Goal: Transaction & Acquisition: Purchase product/service

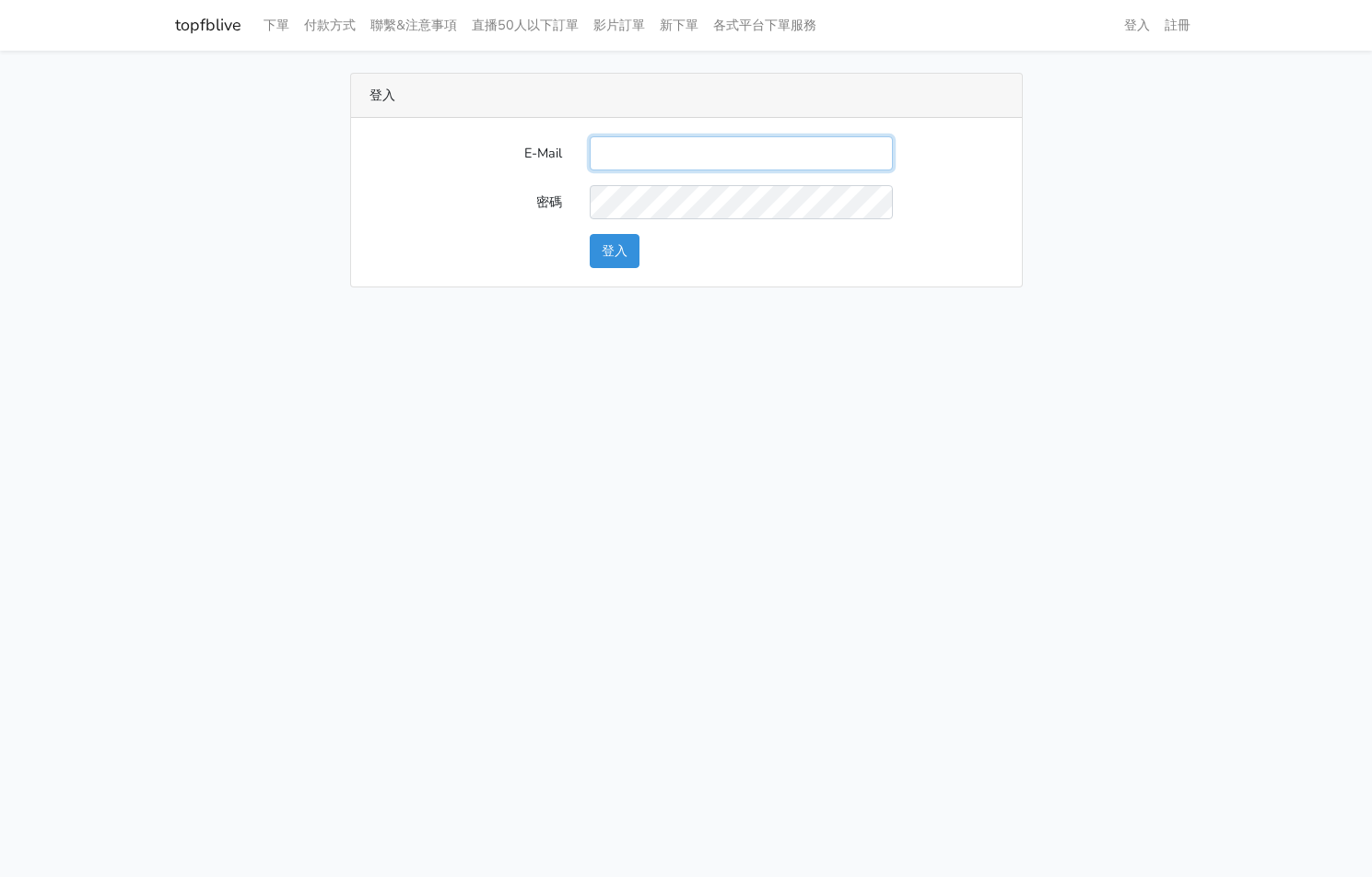
click at [732, 161] on input "E-Mail" at bounding box center [741, 154] width 303 height 34
type input "[EMAIL_ADDRESS][PERSON_NAME][DOMAIN_NAME]"
click at [607, 247] on button "登入" at bounding box center [614, 251] width 49 height 34
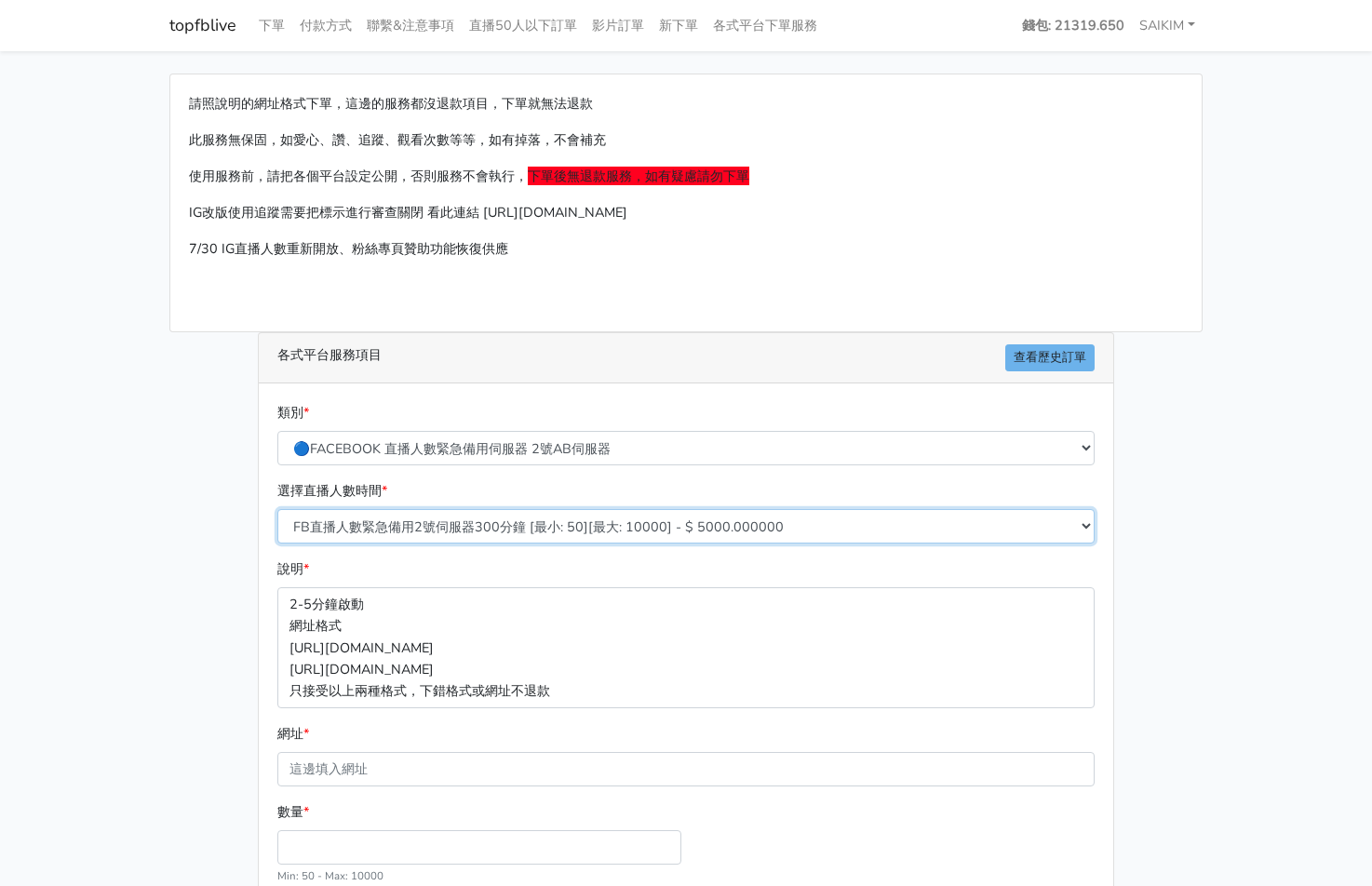
click at [580, 539] on select "FB直播人數緊急備用2號伺服器300分鐘 [最小: 50][最大: 10000] - $ 5000.000000 FB直播人數緊急備用2號伺服器60分鐘 [最…" at bounding box center [686, 527] width 817 height 34
click at [582, 533] on select "FB直播人數緊急備用2號伺服器300分鐘 [最小: 50][最大: 10000] - $ 5000.000000 FB直播人數緊急備用2號伺服器60分鐘 [最…" at bounding box center [686, 527] width 817 height 34
select select "574"
click at [278, 510] on select "FB直播人數緊急備用2號伺服器300分鐘 [最小: 50][最大: 10000] - $ 5000.000000 FB直播人數緊急備用2號伺服器60分鐘 [最…" at bounding box center [686, 527] width 817 height 34
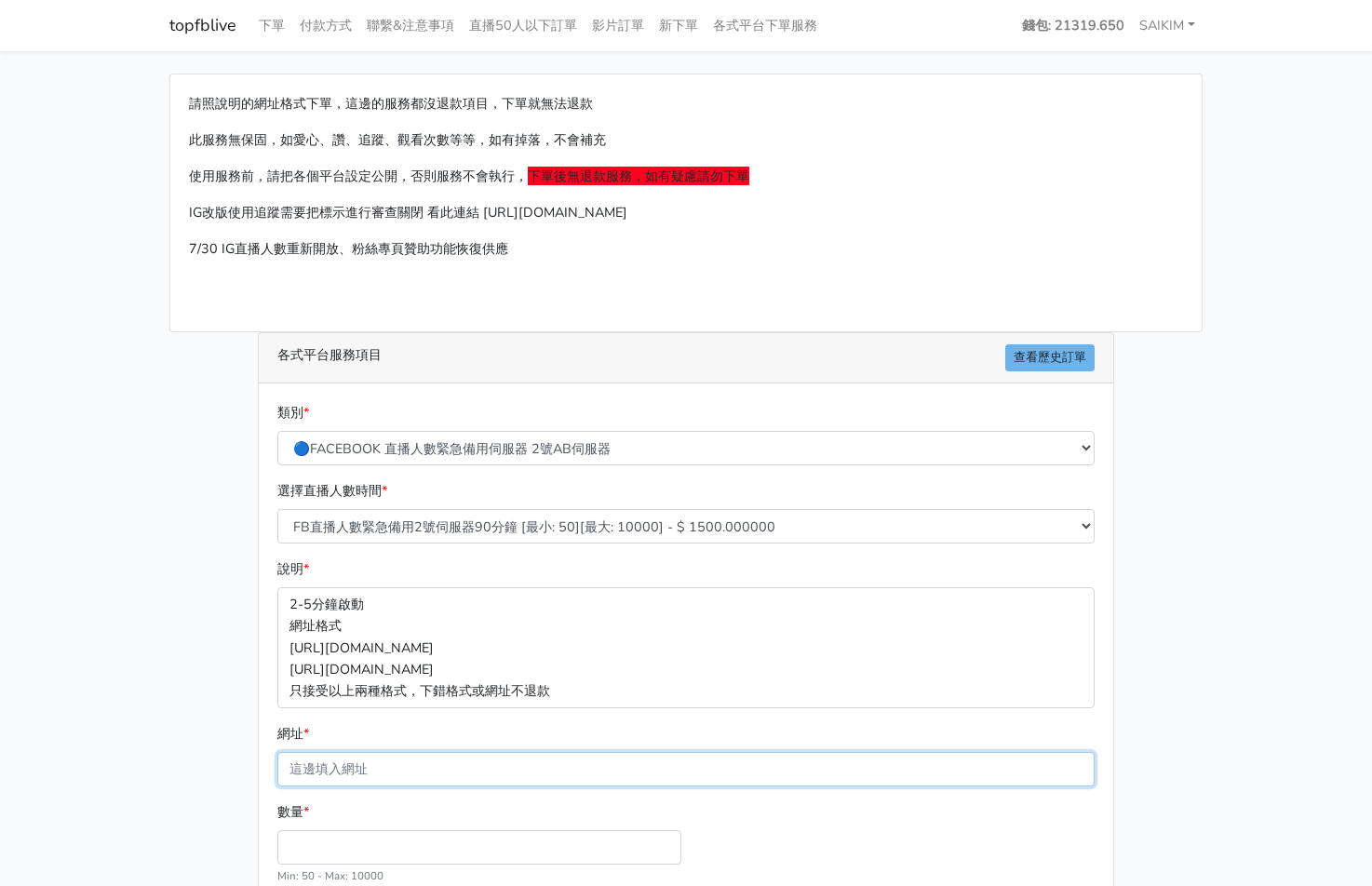
click at [413, 753] on input "網址 *" at bounding box center [686, 769] width 817 height 34
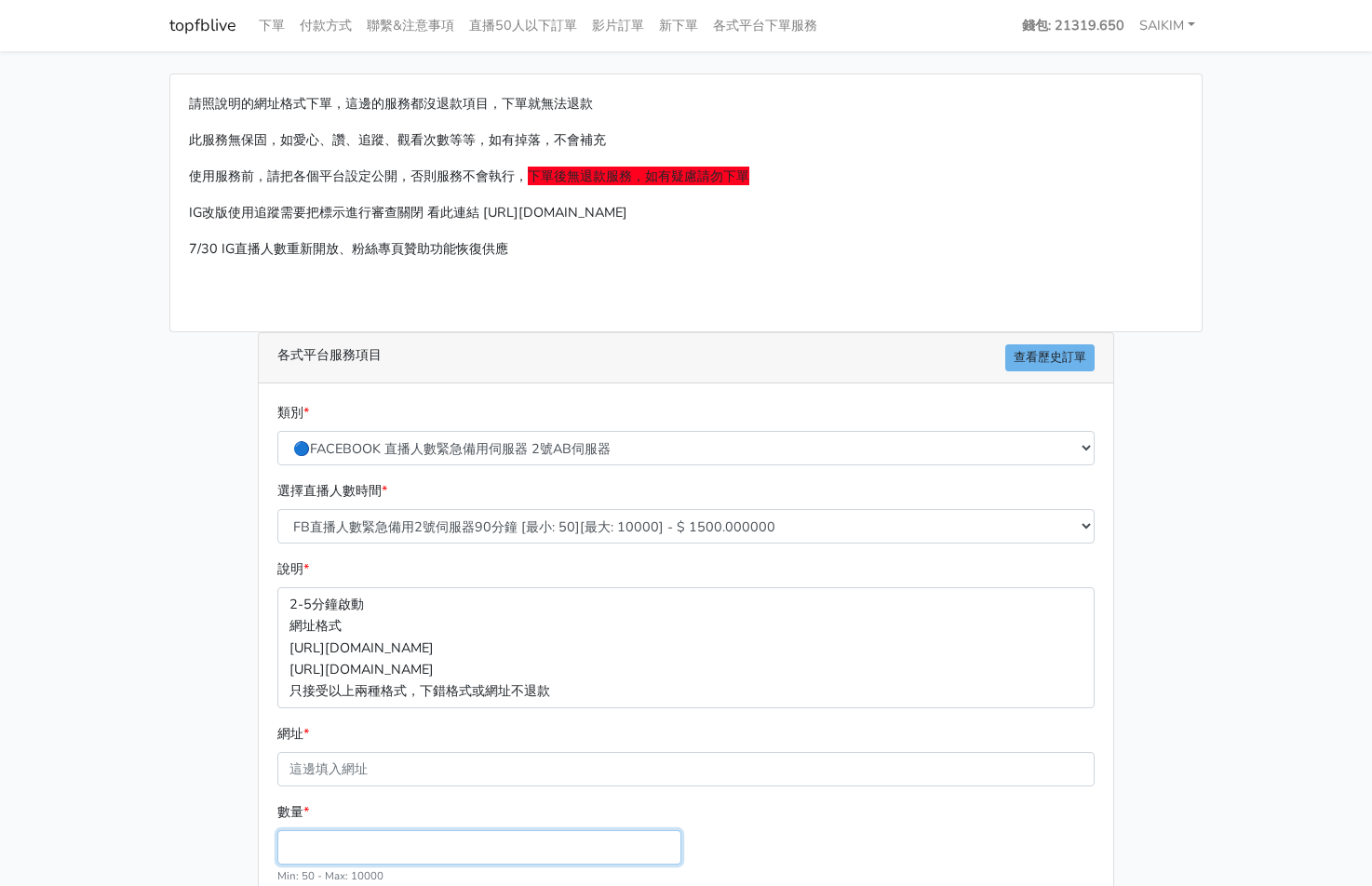
click at [305, 852] on input "數量 *" at bounding box center [480, 848] width 404 height 34
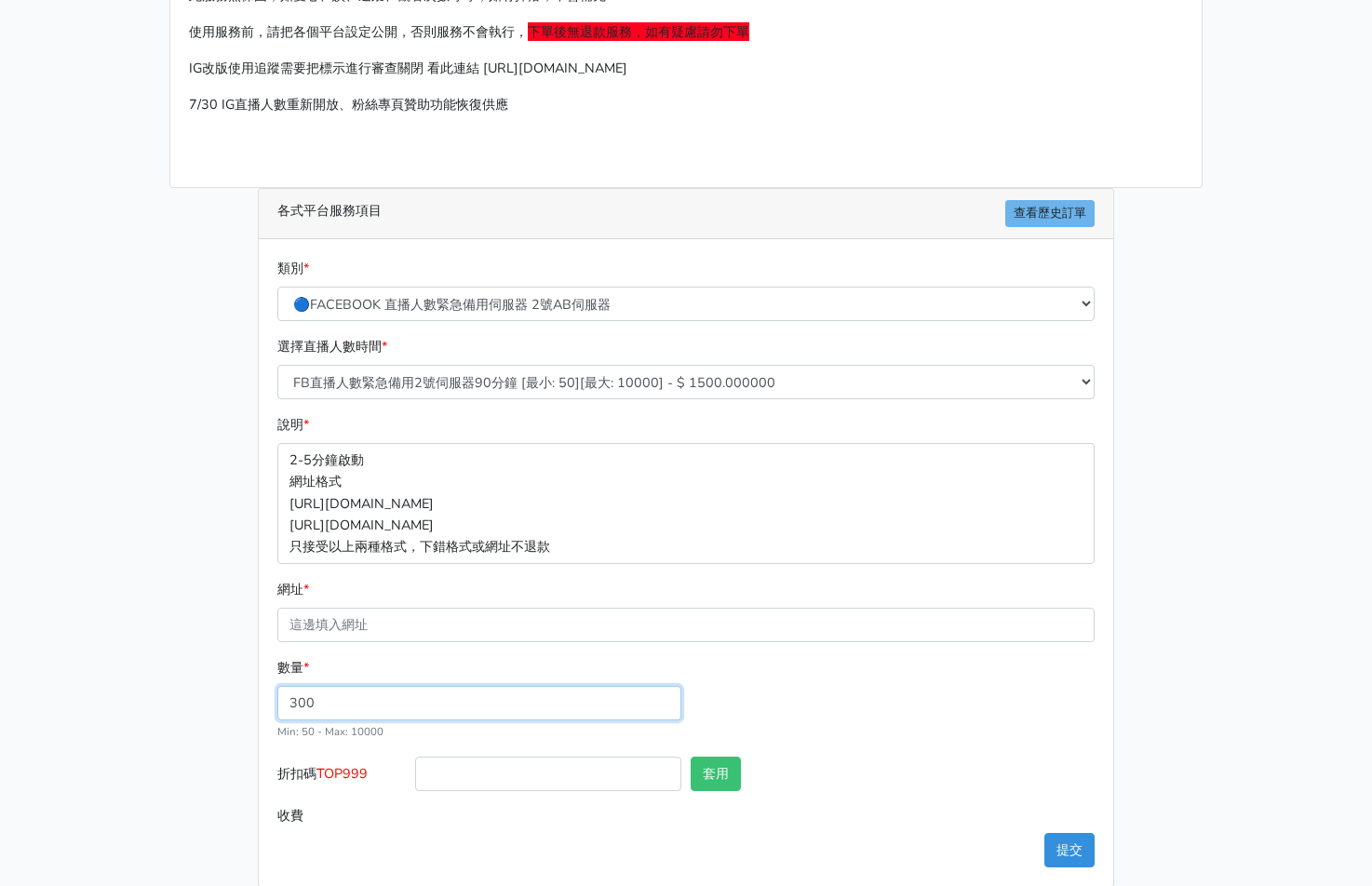
scroll to position [168, 0]
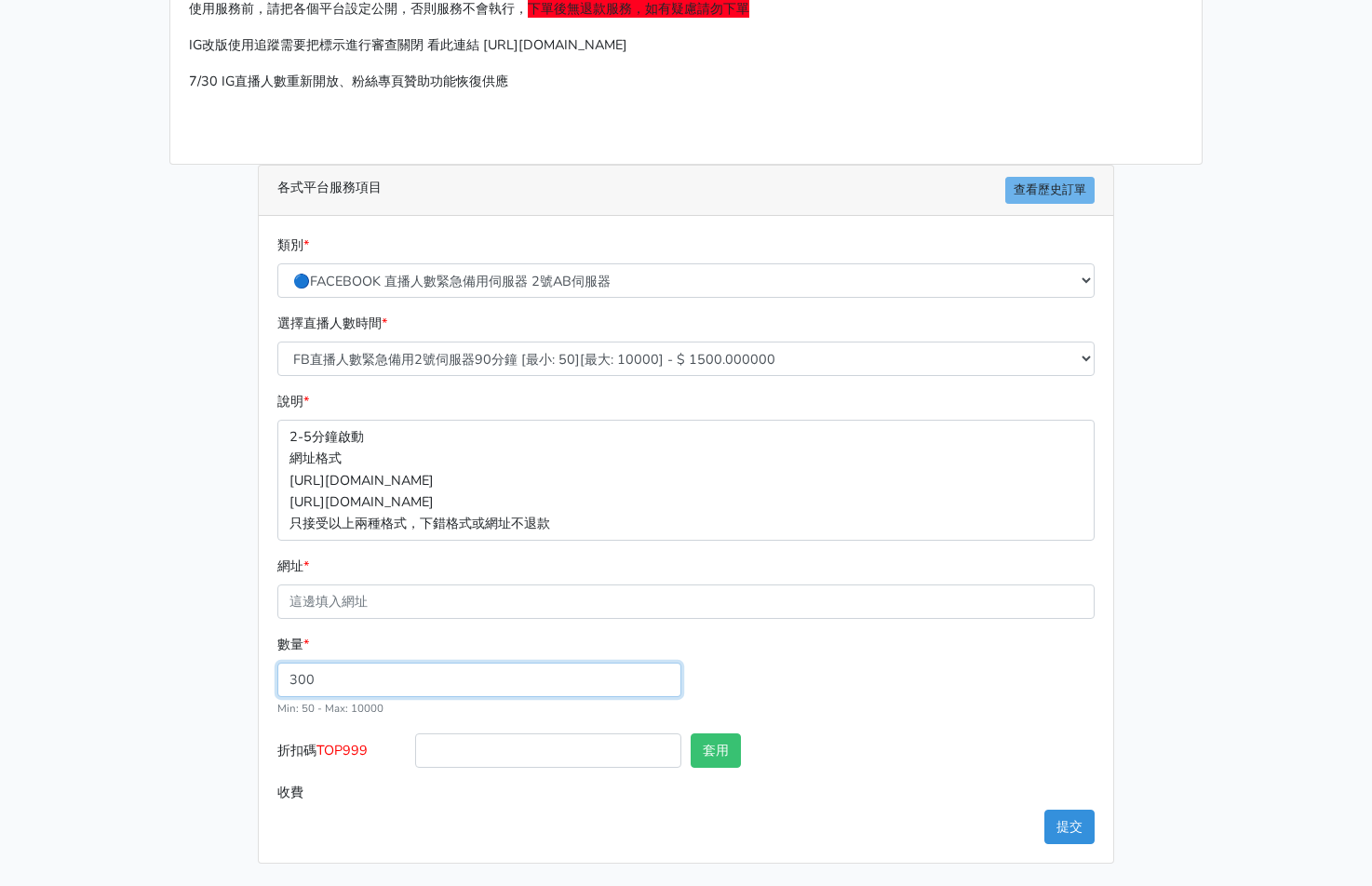
type input "300"
type input "450.000"
click at [357, 742] on span "TOP999" at bounding box center [341, 750] width 51 height 18
click at [415, 742] on input "折扣碼 TOP999" at bounding box center [548, 751] width 266 height 34
click at [357, 742] on span "TOP999" at bounding box center [341, 750] width 51 height 18
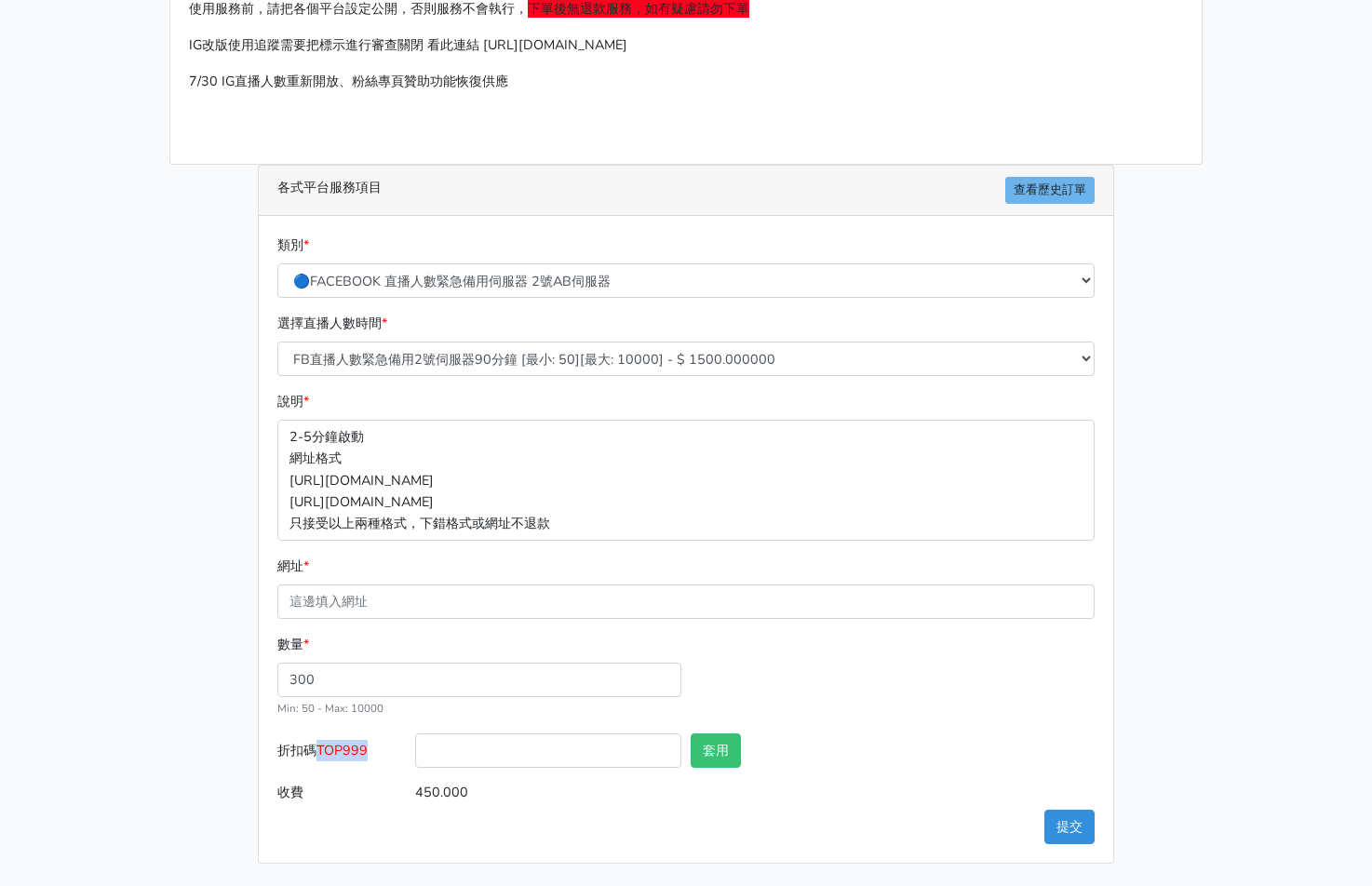
click at [415, 742] on input "折扣碼 TOP999" at bounding box center [548, 751] width 266 height 34
copy span "TOP999"
click at [501, 755] on input "折扣碼 TOP999" at bounding box center [548, 751] width 266 height 34
paste input "TOP999"
type input "TOP456"
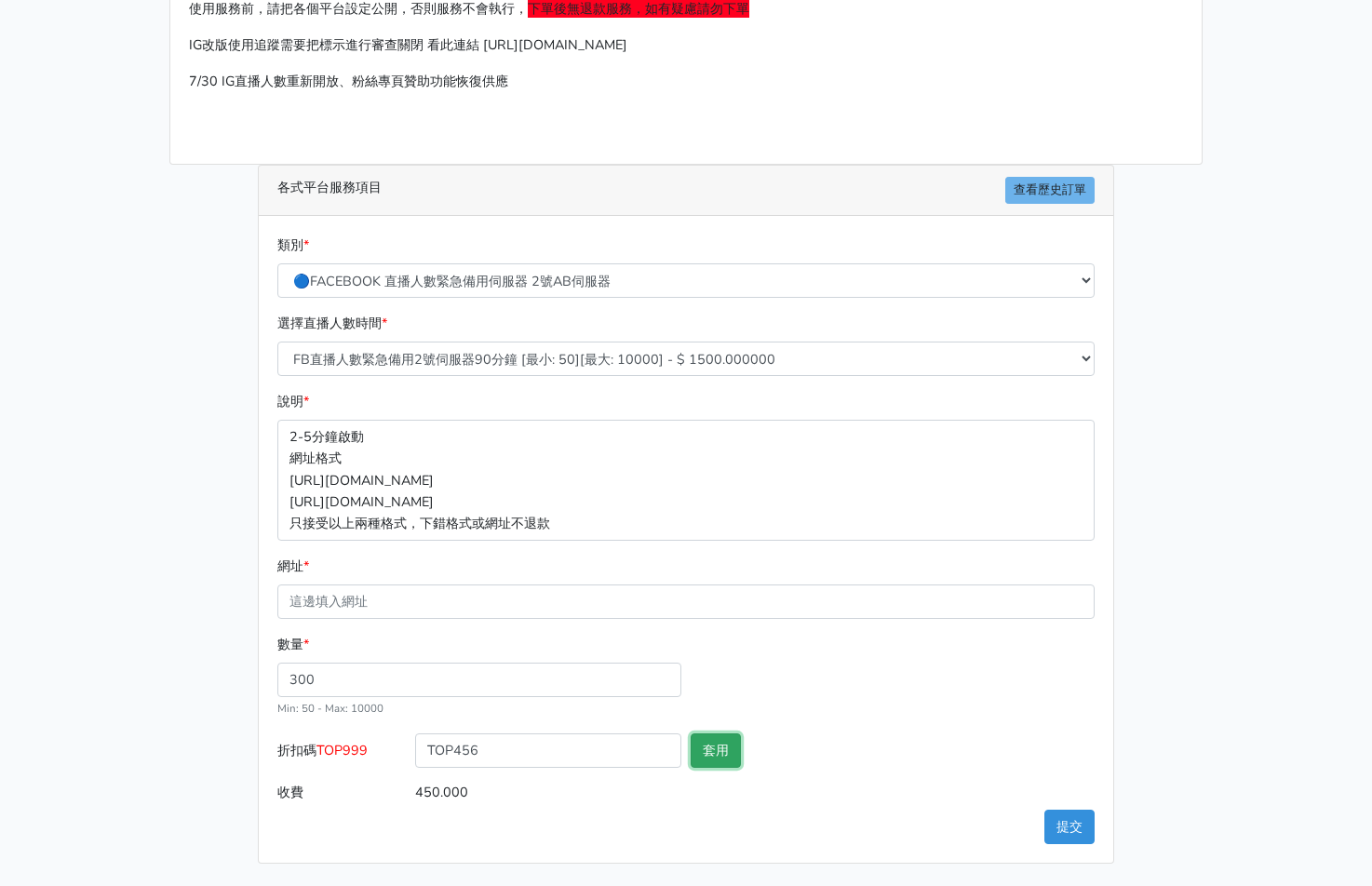
click at [709, 762] on button "套用" at bounding box center [716, 751] width 50 height 34
type input "套用成功"
type input "432.000"
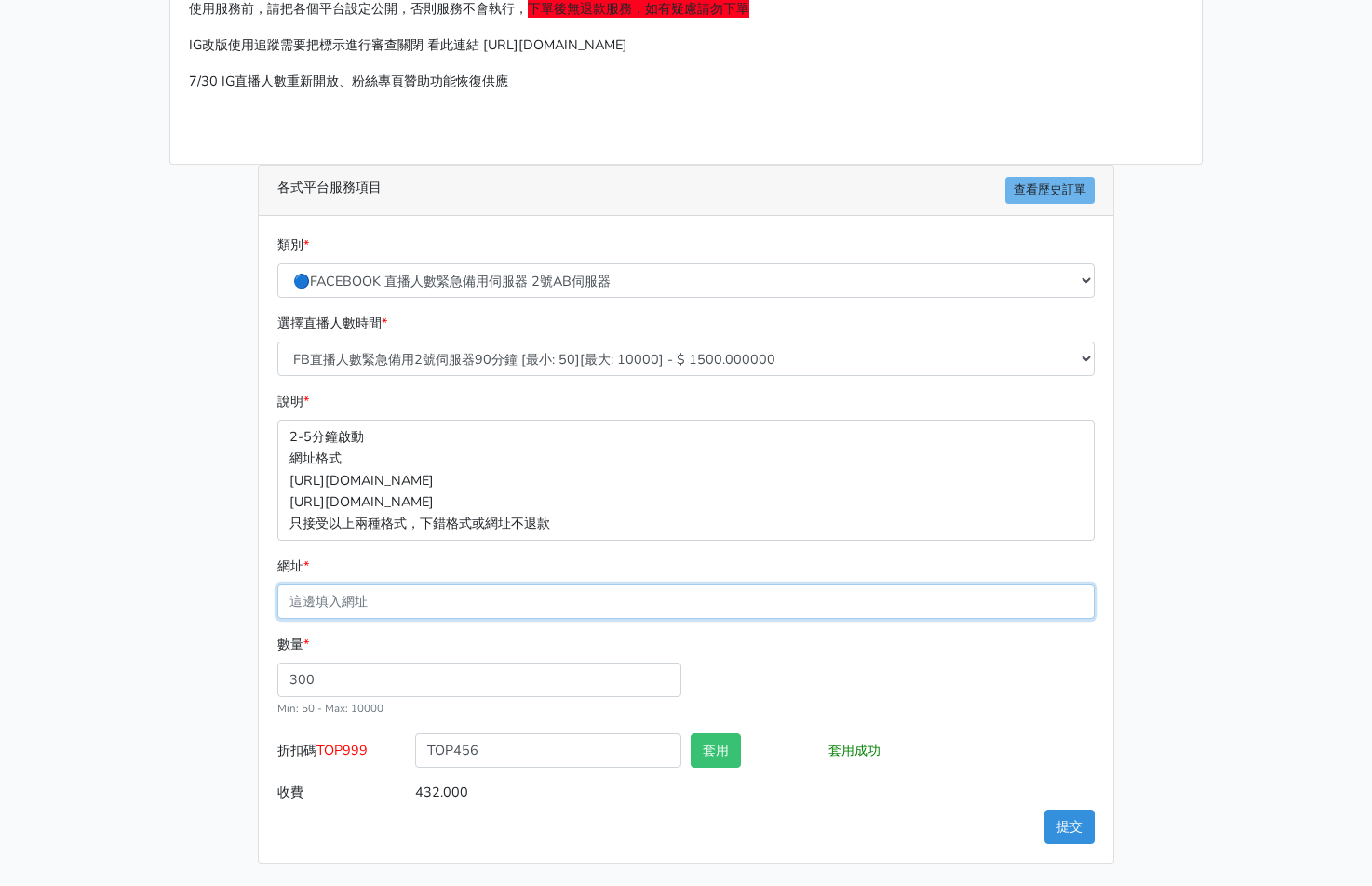
click at [398, 612] on input "網址 *" at bounding box center [686, 602] width 817 height 34
paste input "[URL][DOMAIN_NAME]"
type input "[URL][DOMAIN_NAME]"
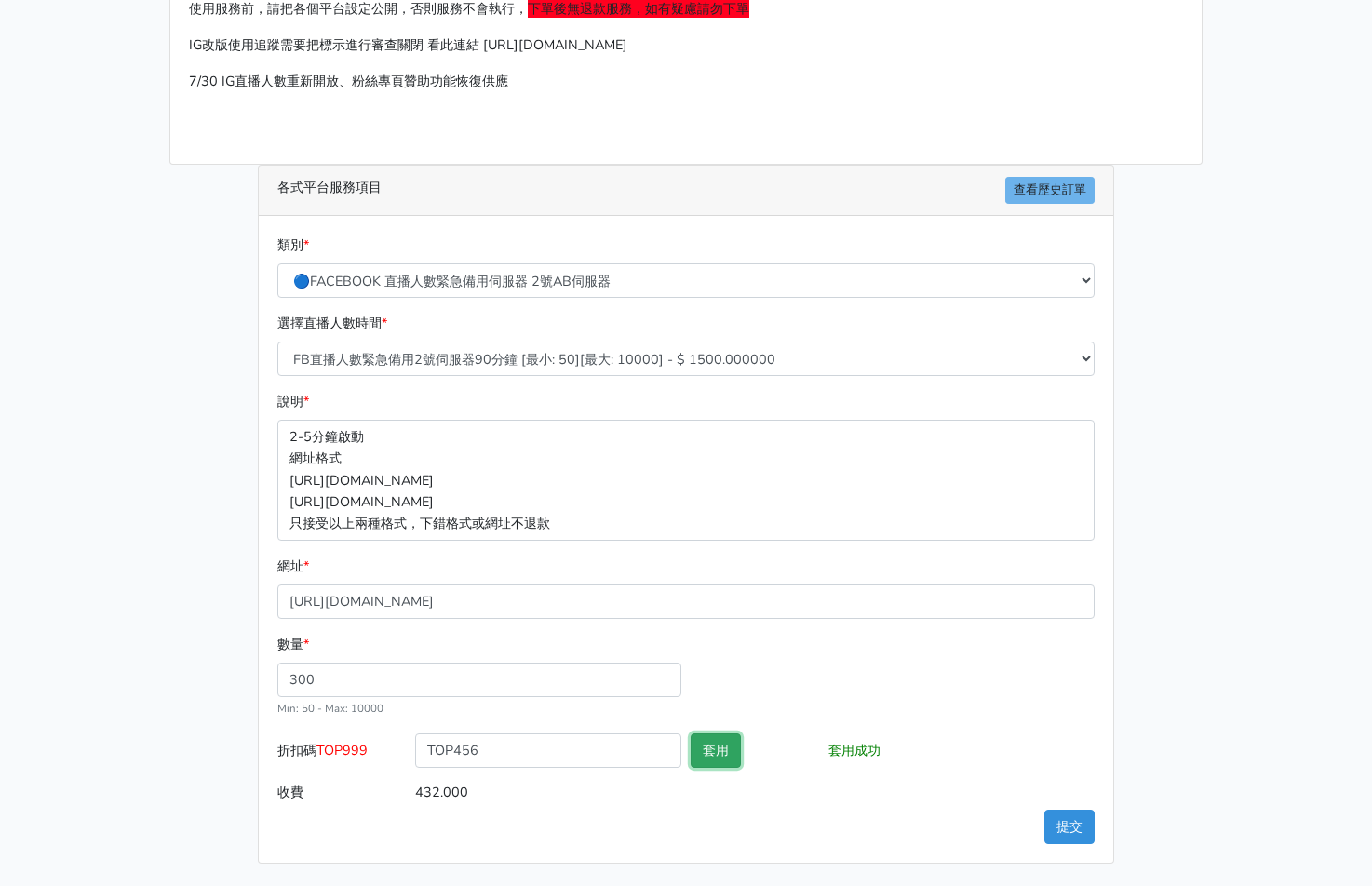
click at [702, 744] on button "套用" at bounding box center [716, 751] width 50 height 34
click at [721, 748] on button "套用" at bounding box center [716, 751] width 50 height 34
click at [1046, 821] on button "提交" at bounding box center [1069, 827] width 50 height 34
